Goal: Information Seeking & Learning: Understand process/instructions

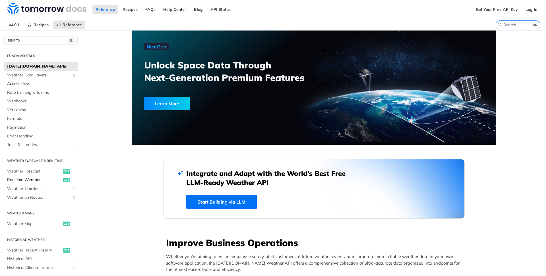
click at [27, 180] on span "Realtime Weather" at bounding box center [34, 180] width 54 height 6
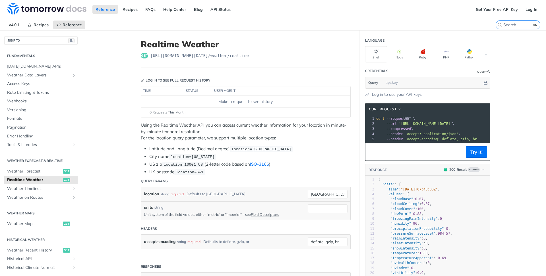
click at [215, 56] on span "[URL][DOMAIN_NAME][DATE] /weather/realtime" at bounding box center [200, 56] width 98 height 6
copy article "[URL][DOMAIN_NAME][DATE] /weather/realtime"
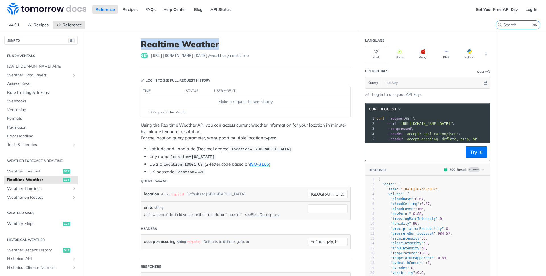
drag, startPoint x: 220, startPoint y: 45, endPoint x: 143, endPoint y: 46, distance: 77.4
click at [143, 46] on h1 "Realtime Weather" at bounding box center [246, 44] width 210 height 10
copy h1 "Realtime Weather"
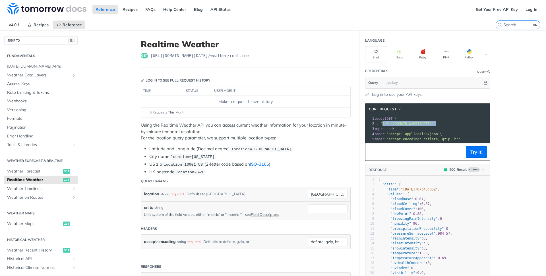
scroll to position [0, 41]
drag, startPoint x: 402, startPoint y: 124, endPoint x: 449, endPoint y: 124, distance: 46.7
click at [411, 124] on span "'[URL][DOMAIN_NAME][DATE]'" at bounding box center [385, 124] width 54 height 4
copy span "[URL][DOMAIN_NAME][DATE]"
click at [411, 124] on span "'[URL][DOMAIN_NAME][DATE]'" at bounding box center [385, 124] width 54 height 4
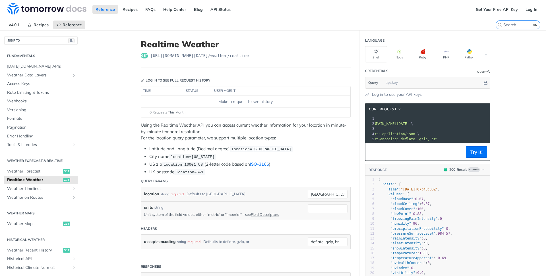
click at [411, 124] on span "'[URL][DOMAIN_NAME][DATE]'" at bounding box center [385, 124] width 54 height 4
click at [453, 124] on span "'[URL][DOMAIN_NAME][DATE]'" at bounding box center [426, 124] width 54 height 4
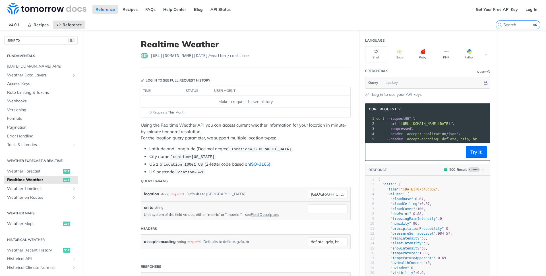
click at [453, 124] on span "'[URL][DOMAIN_NAME][DATE]'" at bounding box center [426, 124] width 54 height 4
drag, startPoint x: 402, startPoint y: 123, endPoint x: 483, endPoint y: 125, distance: 81.1
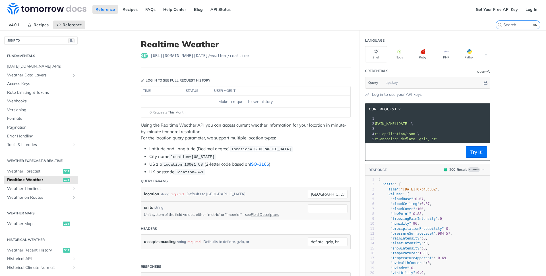
click at [411, 125] on span "'[URL][DOMAIN_NAME][DATE]'" at bounding box center [385, 124] width 54 height 4
copy span "[URL][DOMAIN_NAME][DATE]"
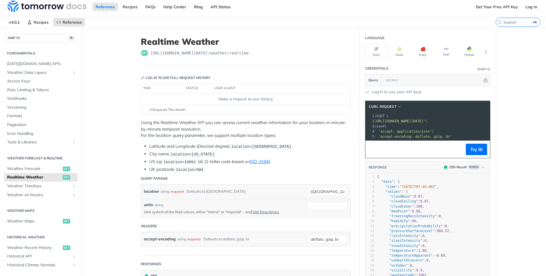
scroll to position [2, 0]
click at [234, 100] on div "Make a request to see history." at bounding box center [245, 99] width 205 height 6
click at [224, 97] on div "Make a request to see history." at bounding box center [245, 99] width 205 height 6
click at [158, 78] on div "Log in to see full request history" at bounding box center [176, 77] width 70 height 5
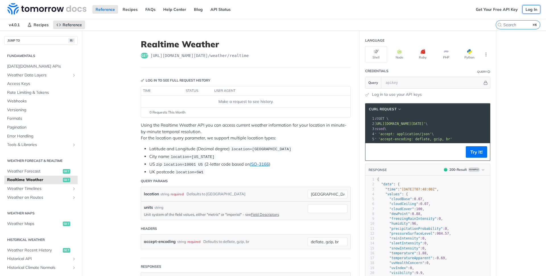
click at [533, 9] on link "Log In" at bounding box center [532, 9] width 18 height 9
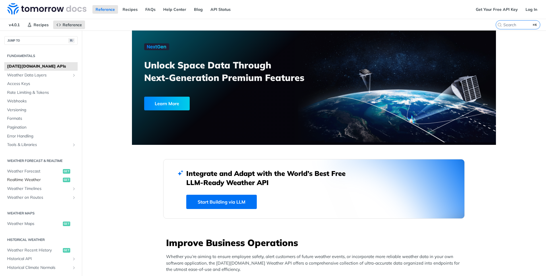
click at [17, 182] on span "Realtime Weather" at bounding box center [34, 180] width 54 height 6
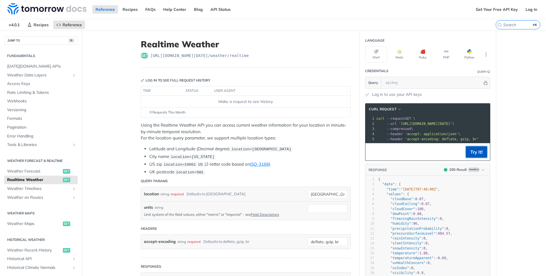
click at [473, 151] on button "Try It!" at bounding box center [476, 151] width 21 height 11
click at [360, 101] on section "cURL Request xxxxxxxxxx 1 curl --request GET \ 2 --url 'https://api.tomorrow.io…" at bounding box center [428, 228] width 137 height 263
click at [398, 95] on link "Log in to use your API keys" at bounding box center [397, 94] width 50 height 6
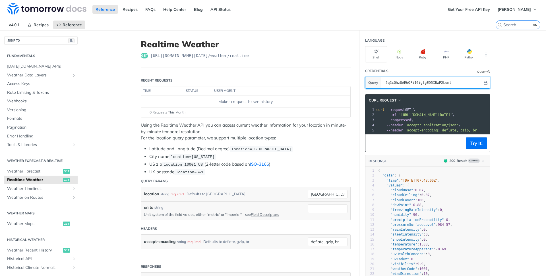
click at [406, 83] on input "5q3cQhz8ARWQFi1GigtgED5XBwF2Lumt" at bounding box center [433, 82] width 100 height 11
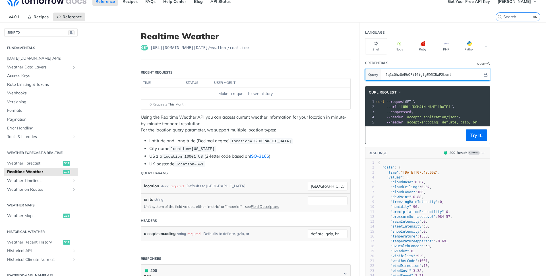
scroll to position [9, 0]
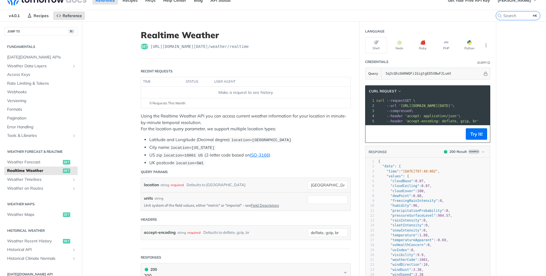
drag, startPoint x: 438, startPoint y: 114, endPoint x: 466, endPoint y: 117, distance: 28.0
click at [466, 117] on pre "--header 'accept: application/json' \" at bounding box center [494, 115] width 239 height 5
click at [486, 47] on icon "More ellipsis" at bounding box center [486, 45] width 5 height 5
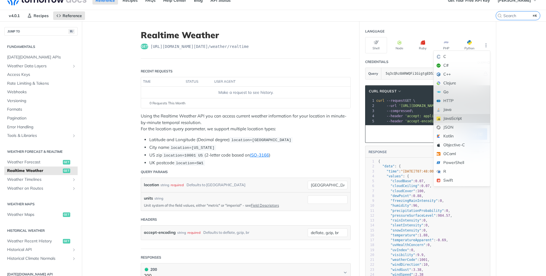
click at [456, 117] on div "JavaScript" at bounding box center [462, 118] width 56 height 9
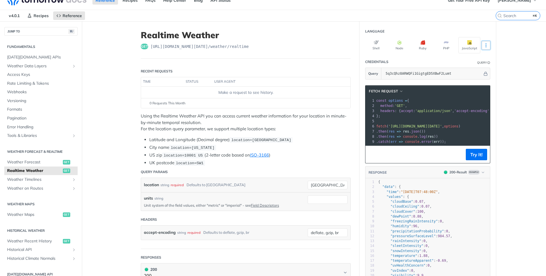
click at [485, 45] on icon "More ellipsis" at bounding box center [486, 45] width 5 height 5
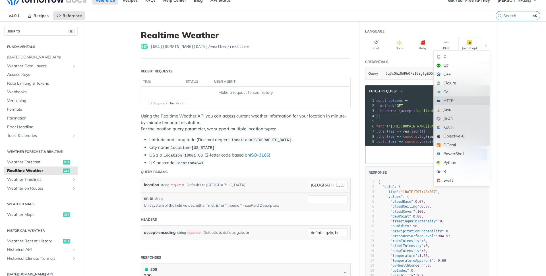
click at [453, 99] on div "HTTP" at bounding box center [462, 100] width 56 height 9
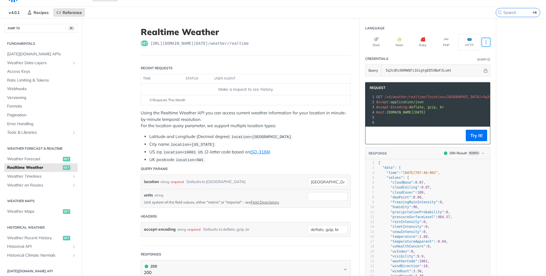
scroll to position [11, 0]
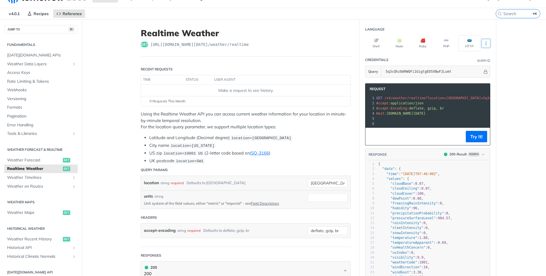
click at [485, 42] on icon "More ellipsis" at bounding box center [486, 43] width 5 height 5
click at [484, 42] on icon "More ellipsis" at bounding box center [486, 43] width 5 height 5
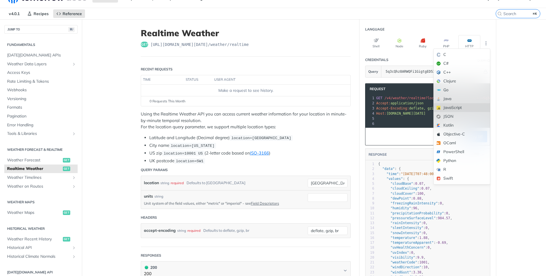
click at [454, 108] on div "JavaScript" at bounding box center [462, 107] width 56 height 9
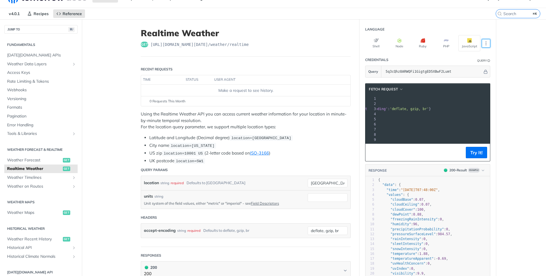
scroll to position [0, 107]
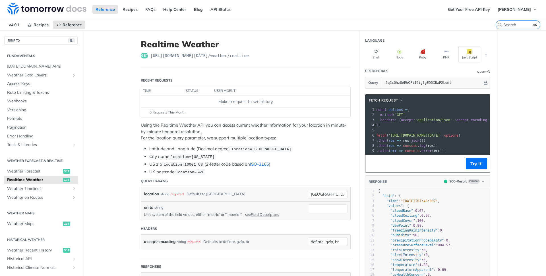
click at [294, 170] on li "UK postcode location=SW1" at bounding box center [250, 171] width 202 height 7
